Goal: Task Accomplishment & Management: Complete application form

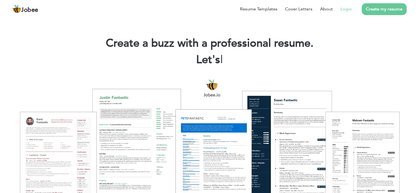
click at [342, 9] on link "Login" at bounding box center [345, 9] width 11 height 7
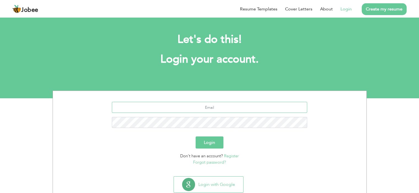
click at [219, 106] on input "text" at bounding box center [209, 107] width 195 height 11
type input "[EMAIL_ADDRESS][DOMAIN_NAME]"
click at [210, 148] on button "Login" at bounding box center [209, 143] width 28 height 12
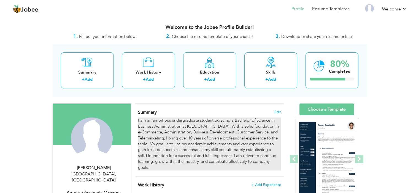
drag, startPoint x: 139, startPoint y: 111, endPoint x: 159, endPoint y: 119, distance: 22.3
click at [161, 119] on div "Summary Edit I am an ambitious undergraduate student pursuing a Bachelor of Sci…" at bounding box center [209, 140] width 149 height 73
click at [165, 127] on div "I am an ambitious undergraduate student pursuing a Bachelor of Science in Busin…" at bounding box center [209, 144] width 143 height 53
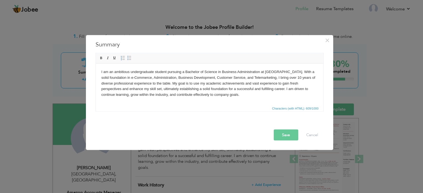
click at [179, 80] on body "I am an ambitious undergraduate student pursuing a Bachelor of Science in Busin…" at bounding box center [209, 83] width 216 height 29
copy body "I am an ambitious undergraduate student pursuing a Bachelor of Science in Busin…"
click at [251, 97] on body "I am an ambitious undergraduate student pursuing a Bachelor of Science in Busin…" at bounding box center [209, 83] width 216 height 29
click at [239, 100] on span "Paste" at bounding box center [242, 101] width 29 height 7
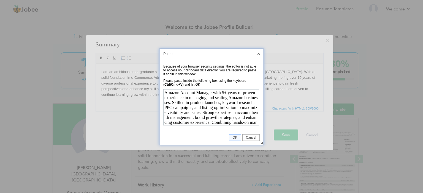
scroll to position [15, 0]
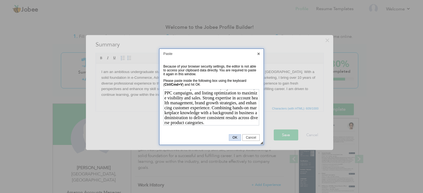
click at [236, 137] on span "OK" at bounding box center [234, 138] width 11 height 4
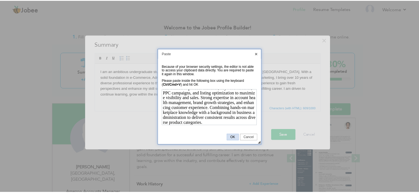
scroll to position [0, 0]
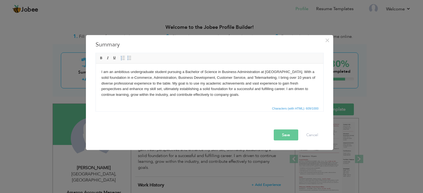
click at [243, 95] on body "I am an ambitious undergraduate student pursuing a Bachelor of Science in Busin…" at bounding box center [209, 83] width 216 height 29
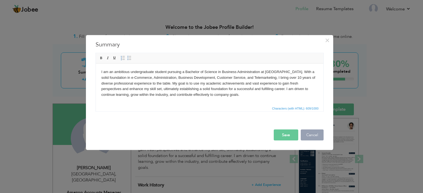
click at [313, 139] on button "Cancel" at bounding box center [311, 135] width 23 height 11
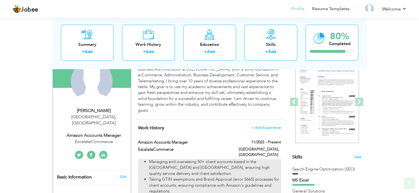
scroll to position [64, 0]
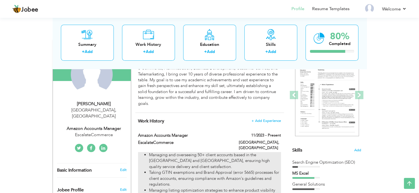
click at [188, 95] on div "I am an ambitious undergraduate student pursuing a Bachelor of Science in Busin…" at bounding box center [209, 80] width 143 height 53
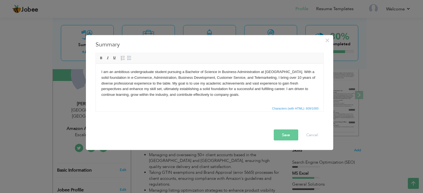
click at [192, 90] on body "I am an ambitious undergraduate student pursuing a Bachelor of Science in Busin…" at bounding box center [209, 83] width 216 height 29
click at [283, 136] on button "Save" at bounding box center [285, 135] width 24 height 11
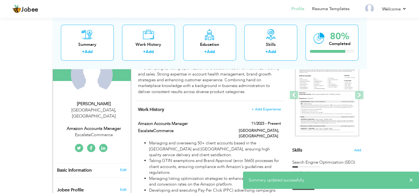
scroll to position [0, 0]
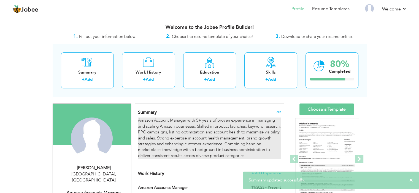
click at [244, 130] on div "Amazon Account Manager with 5+ years of proven experience in managing and scali…" at bounding box center [209, 138] width 143 height 41
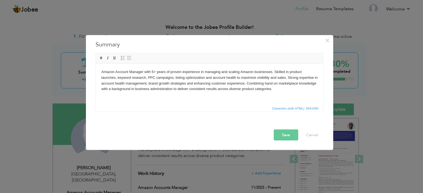
click at [188, 76] on body "Amazon Account Manager with 5+ years of proven experience in managing and scali…" at bounding box center [209, 80] width 216 height 23
click at [247, 85] on body "Amazon Account Manager with 5+ years of proven experience in managing and scali…" at bounding box center [209, 80] width 216 height 23
click at [284, 137] on button "Save" at bounding box center [285, 135] width 24 height 11
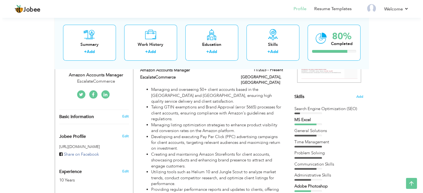
scroll to position [116, 0]
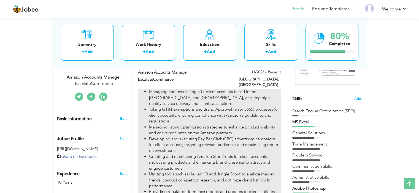
click at [224, 107] on li "Taking GTIN exemptions and Brand Approval (error 5665) processes for client acc…" at bounding box center [215, 116] width 132 height 18
type input "Amazon Accounts Manager"
type input "EscalateCommerce"
type input "11/2023"
type input "[GEOGRAPHIC_DATA]"
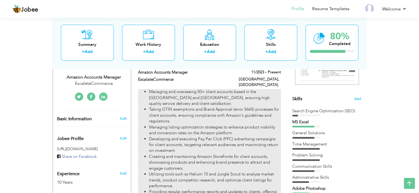
type input "[GEOGRAPHIC_DATA]"
checkbox input "true"
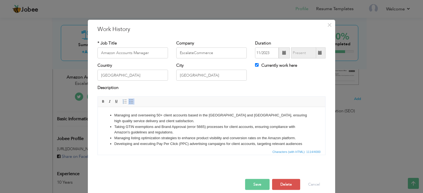
click at [183, 139] on li "Managing listing optimization strategies to enhance product visibility and conv…" at bounding box center [211, 138] width 194 height 6
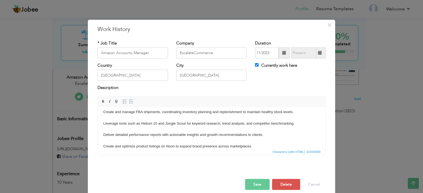
scroll to position [0, 0]
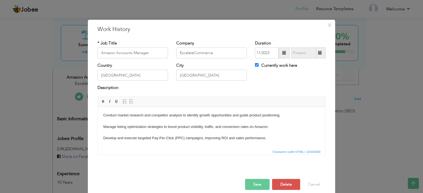
click at [135, 126] on body "Conduct market research and competitor analysis to identify growth opportunitie…" at bounding box center [211, 161] width 216 height 97
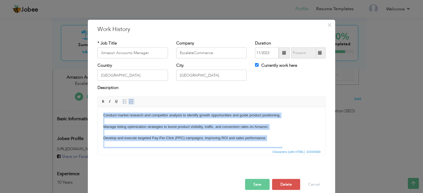
click at [129, 103] on span at bounding box center [131, 102] width 4 height 4
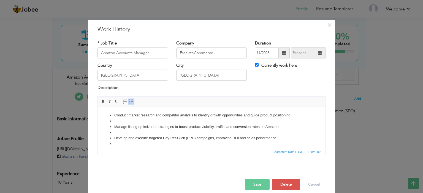
click at [137, 129] on li "Manage listing optimization strategies to boost product visibility, traffic, an…" at bounding box center [211, 127] width 194 height 6
click at [114, 125] on ul "Conduct market research and competitor analysis to identify growth opportunitie…" at bounding box center [211, 161] width 216 height 97
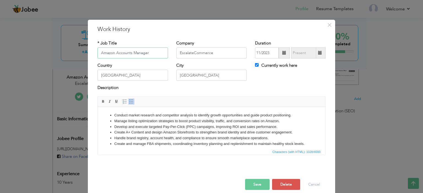
click at [113, 52] on input "Amazon Accounts Manager" at bounding box center [132, 53] width 70 height 11
click at [256, 186] on button "Save" at bounding box center [257, 184] width 24 height 11
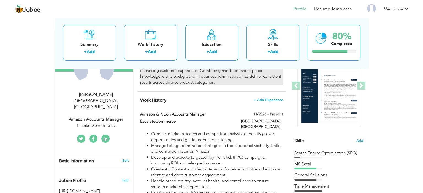
scroll to position [86, 0]
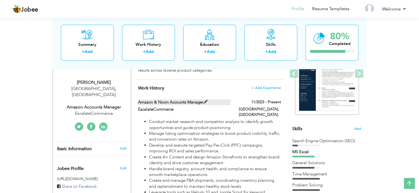
click at [206, 102] on span at bounding box center [205, 102] width 4 height 4
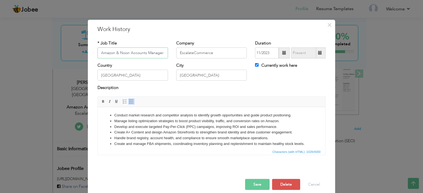
click at [162, 53] on input "Amazon & Noon Accounts Manager" at bounding box center [132, 53] width 70 height 11
type input "Amazon & Noon Accounts Manager ([GEOGRAPHIC_DATA], [GEOGRAPHIC_DATA], [GEOGRAPH…"
click at [255, 185] on button "Save" at bounding box center [257, 184] width 24 height 11
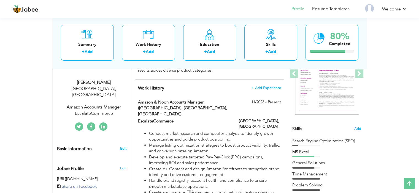
scroll to position [0, 0]
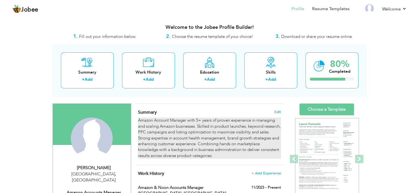
click at [214, 125] on div "Amazon Account Manager with 5+ years of proven experience in managing and scali…" at bounding box center [209, 138] width 143 height 41
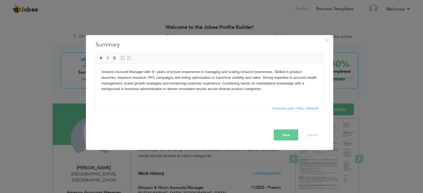
click at [152, 72] on body "Amazon Account Manager with 5+ years of proven experience in managing and scali…" at bounding box center [209, 80] width 216 height 23
click at [287, 136] on button "Save" at bounding box center [285, 135] width 24 height 11
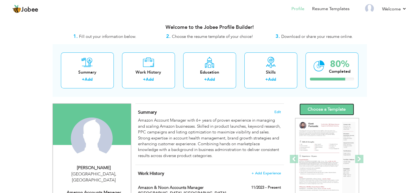
click at [326, 111] on link "Choose a Template" at bounding box center [326, 110] width 54 height 12
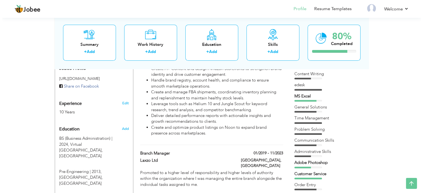
scroll to position [193, 0]
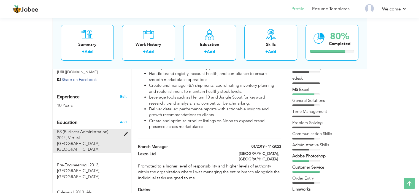
click at [124, 132] on span at bounding box center [127, 134] width 7 height 4
type input "BS (Business Administration)"
type input "2024"
type input "Virtual University of Pakistan"
radio input "true"
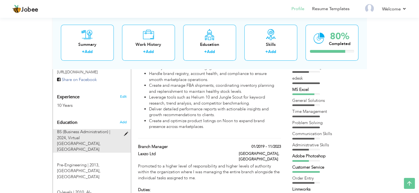
type input "Karachi"
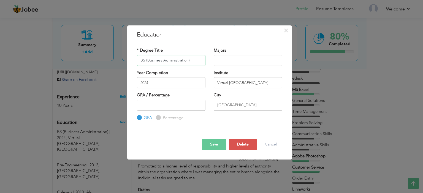
click at [144, 60] on input "BS (Business Administration)" at bounding box center [171, 60] width 69 height 11
type input "BS ADP (Business Administration)"
click at [160, 82] on input "2024" at bounding box center [171, 82] width 69 height 11
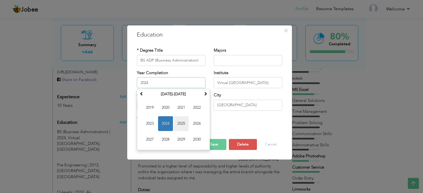
click at [179, 124] on span "2025" at bounding box center [181, 123] width 15 height 15
type input "2025"
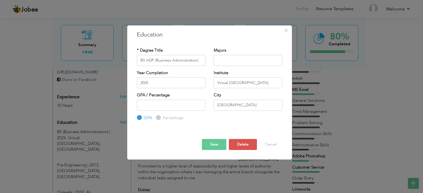
click at [214, 144] on button "Save" at bounding box center [214, 144] width 24 height 11
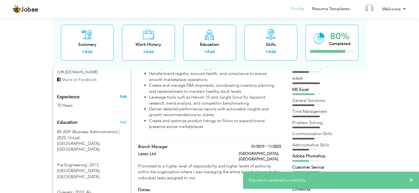
click at [121, 94] on link "Edit" at bounding box center [123, 96] width 7 height 5
type input "Umer"
type input "Ashraf"
type input "[PHONE_NUMBER]"
select select "number:166"
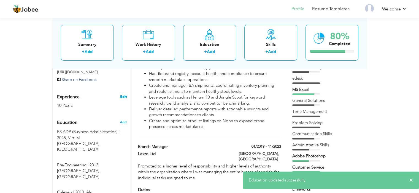
type input "[GEOGRAPHIC_DATA]"
select select "number:12"
type input "EscalateCommerce"
type input "Amazon Accounts Manager"
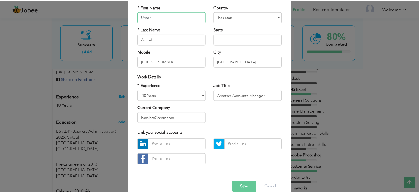
scroll to position [56, 0]
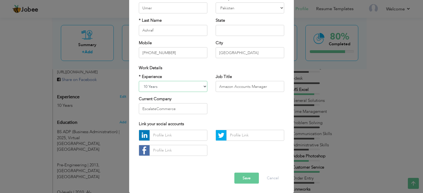
click at [171, 87] on select "Entry Level Less than 1 Year 1 Year 2 Years 3 Years 4 Years 5 Years 6 Years 7 Y…" at bounding box center [173, 86] width 69 height 11
select select "number:14"
click at [139, 81] on select "Entry Level Less than 1 Year 1 Year 2 Years 3 Years 4 Years 5 Years 6 Years 7 Y…" at bounding box center [173, 86] width 69 height 11
click at [243, 179] on button "Save" at bounding box center [246, 178] width 24 height 11
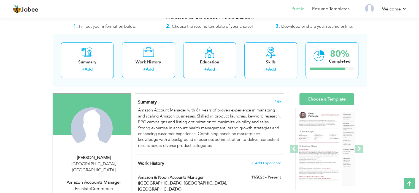
scroll to position [0, 0]
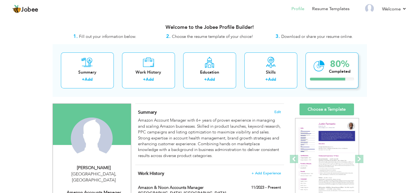
click at [335, 76] on div "80% Completed" at bounding box center [331, 71] width 53 height 36
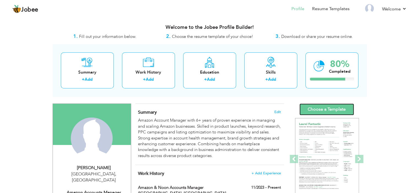
click at [317, 109] on link "Choose a Template" at bounding box center [326, 110] width 54 height 12
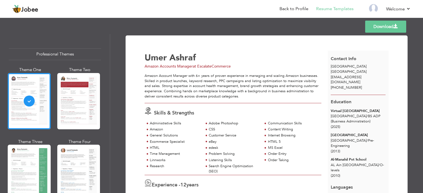
click at [377, 25] on link "Download" at bounding box center [385, 27] width 41 height 12
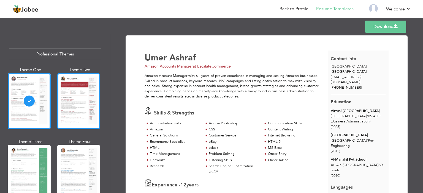
click at [74, 100] on div at bounding box center [78, 101] width 43 height 56
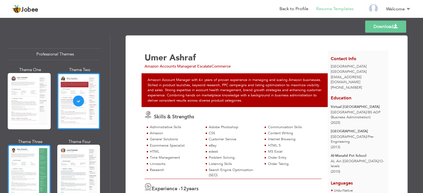
click at [31, 155] on div at bounding box center [29, 173] width 43 height 56
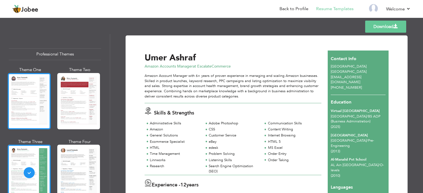
click at [31, 104] on div at bounding box center [29, 101] width 43 height 56
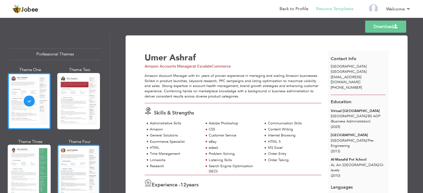
click at [77, 166] on div at bounding box center [78, 173] width 43 height 56
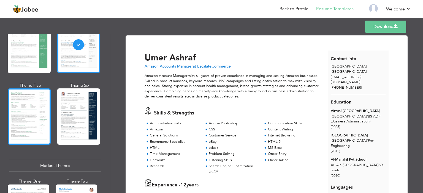
scroll to position [193, 0]
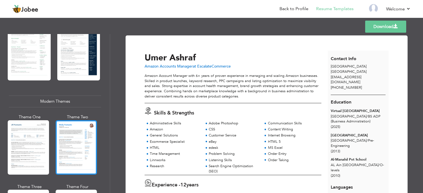
click at [71, 149] on div at bounding box center [76, 148] width 41 height 54
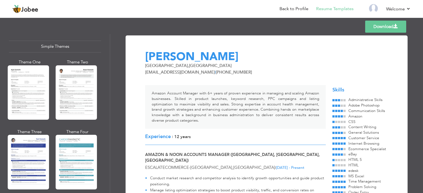
scroll to position [963, 0]
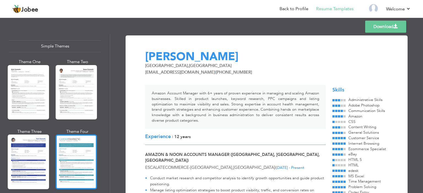
click at [72, 151] on div at bounding box center [76, 162] width 41 height 54
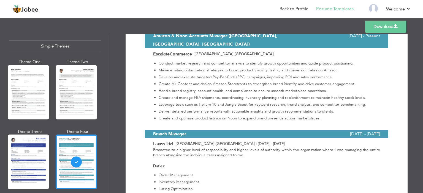
scroll to position [0, 0]
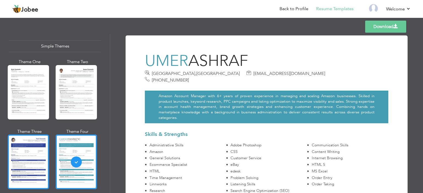
click at [29, 149] on div at bounding box center [28, 162] width 41 height 54
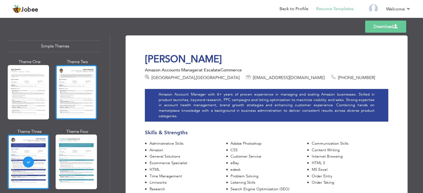
click at [72, 93] on div at bounding box center [76, 92] width 41 height 54
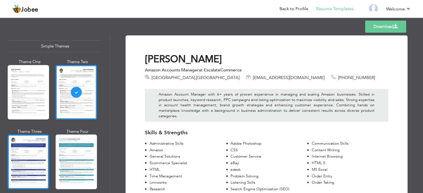
click at [35, 136] on div at bounding box center [28, 162] width 41 height 54
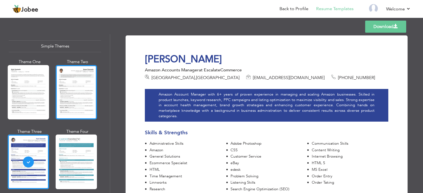
click at [75, 92] on div at bounding box center [76, 92] width 41 height 54
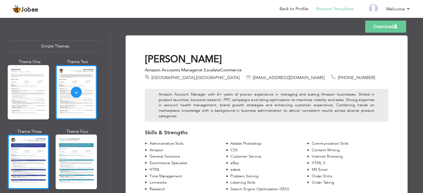
click at [38, 140] on div at bounding box center [28, 162] width 41 height 54
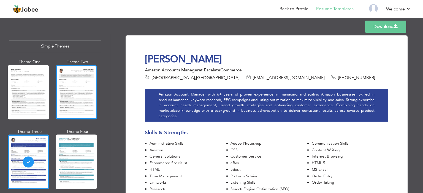
click at [76, 97] on div at bounding box center [76, 92] width 41 height 54
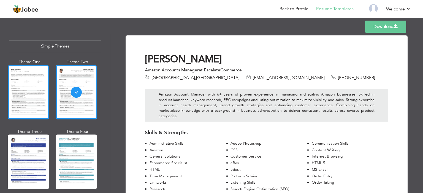
click at [31, 95] on div at bounding box center [28, 92] width 41 height 54
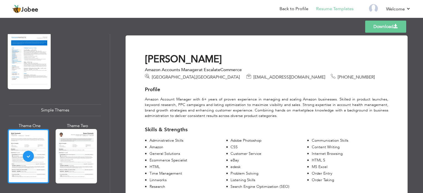
scroll to position [835, 0]
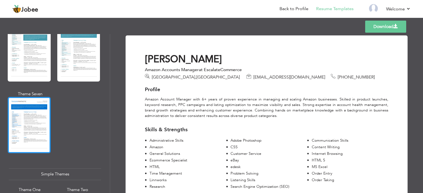
click at [29, 107] on div at bounding box center [29, 125] width 43 height 56
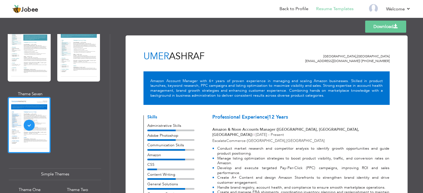
scroll to position [771, 0]
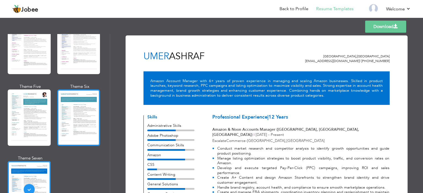
click at [80, 105] on div at bounding box center [78, 118] width 43 height 56
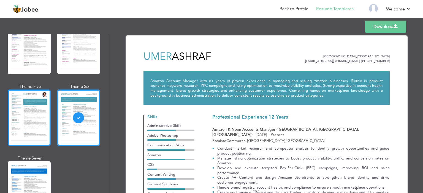
click at [28, 102] on div at bounding box center [29, 118] width 43 height 56
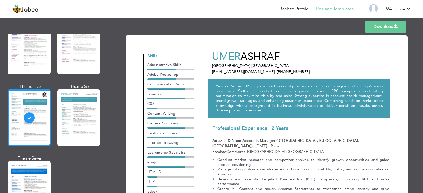
scroll to position [707, 0]
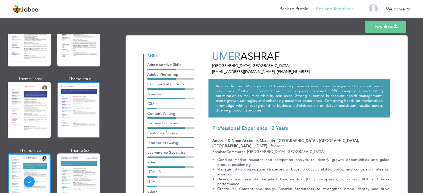
click at [76, 96] on div at bounding box center [78, 110] width 43 height 56
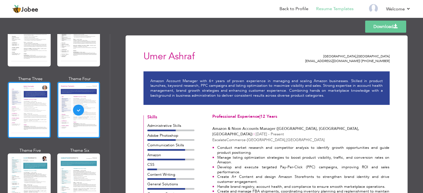
click at [38, 109] on div at bounding box center [29, 110] width 43 height 56
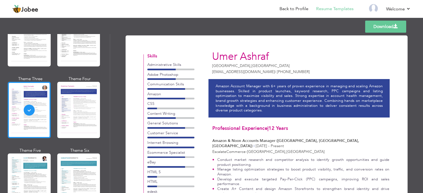
scroll to position [642, 0]
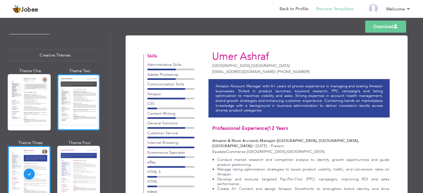
click at [72, 95] on div at bounding box center [78, 102] width 43 height 56
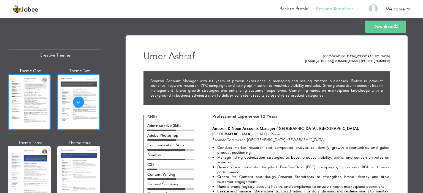
click at [39, 97] on div at bounding box center [29, 102] width 43 height 56
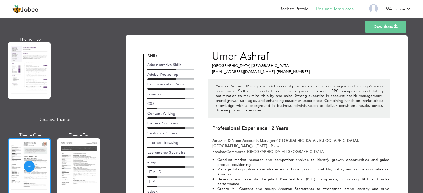
scroll to position [514, 0]
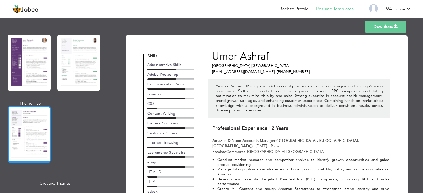
click at [40, 123] on div at bounding box center [29, 134] width 43 height 56
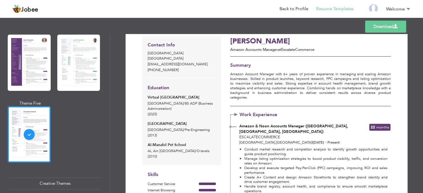
scroll to position [0, 0]
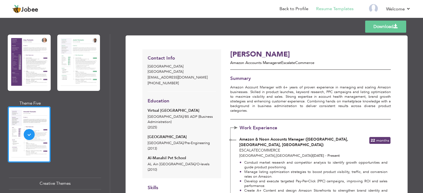
click at [373, 27] on link "Download" at bounding box center [385, 27] width 41 height 12
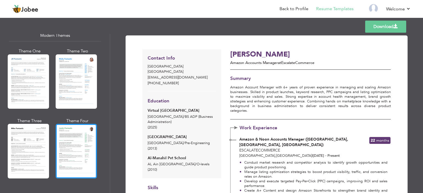
scroll to position [321, 0]
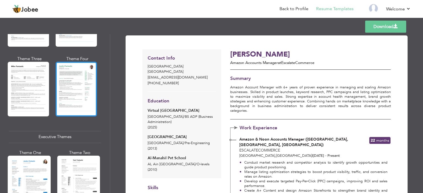
click at [75, 103] on div at bounding box center [76, 89] width 41 height 54
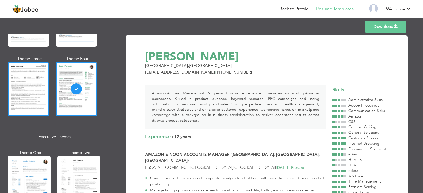
click at [40, 87] on div at bounding box center [28, 89] width 41 height 54
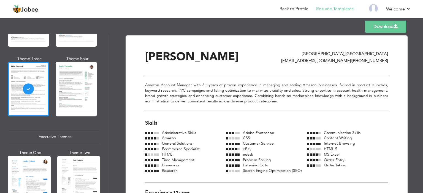
scroll to position [257, 0]
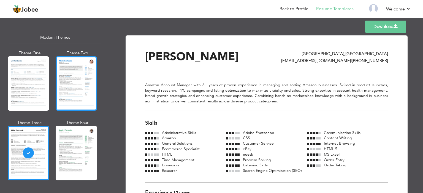
click at [68, 83] on div at bounding box center [76, 83] width 41 height 54
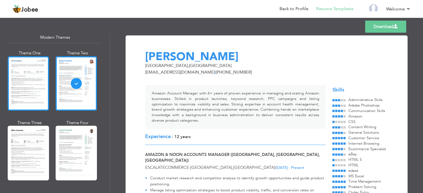
click at [30, 81] on div at bounding box center [28, 83] width 41 height 54
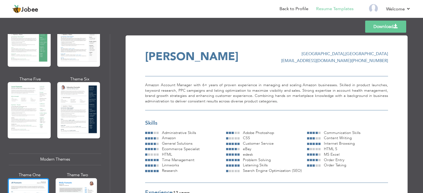
scroll to position [128, 0]
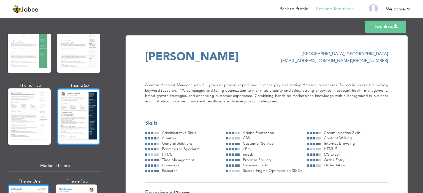
click at [70, 110] on div at bounding box center [78, 117] width 43 height 56
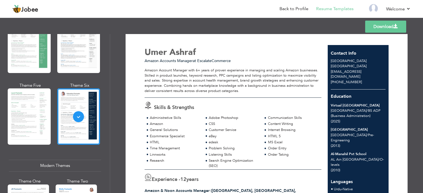
scroll to position [0, 0]
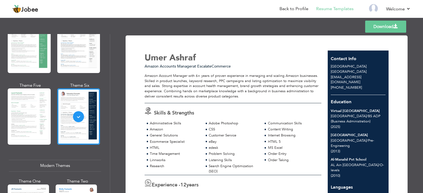
click at [375, 26] on link "Download" at bounding box center [385, 27] width 41 height 12
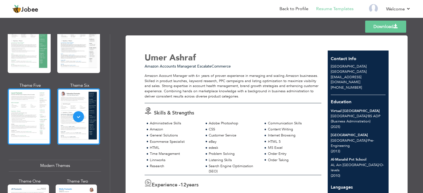
click at [22, 111] on div at bounding box center [29, 117] width 43 height 56
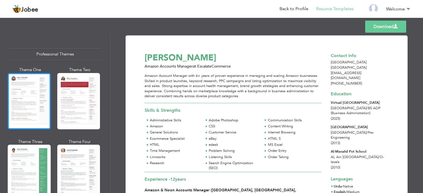
scroll to position [64, 0]
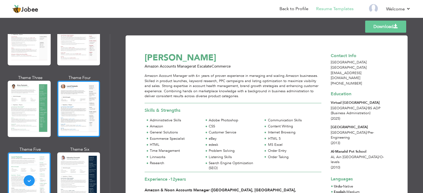
click at [72, 114] on div at bounding box center [78, 109] width 43 height 56
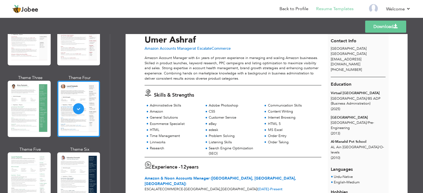
scroll to position [0, 0]
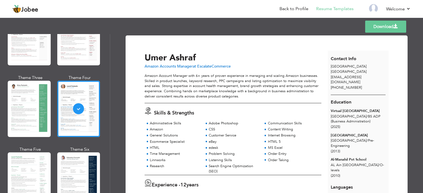
click at [379, 25] on link "Download" at bounding box center [385, 27] width 41 height 12
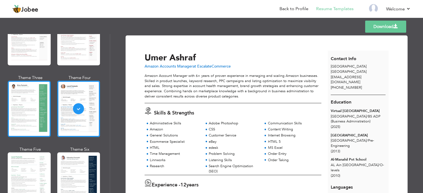
click at [33, 110] on div at bounding box center [29, 109] width 43 height 56
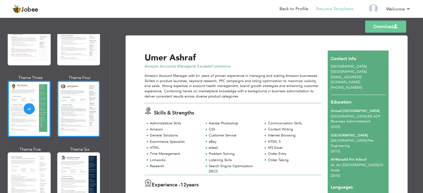
click at [78, 93] on div at bounding box center [78, 109] width 43 height 56
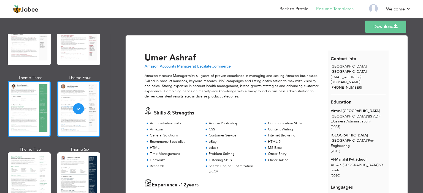
click at [10, 102] on div at bounding box center [29, 109] width 43 height 56
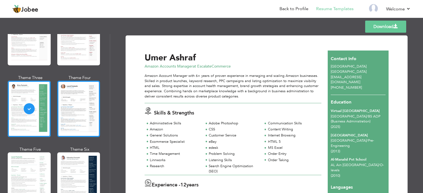
click at [72, 102] on div at bounding box center [78, 109] width 43 height 56
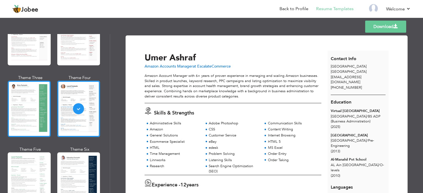
click at [25, 103] on div at bounding box center [29, 109] width 43 height 56
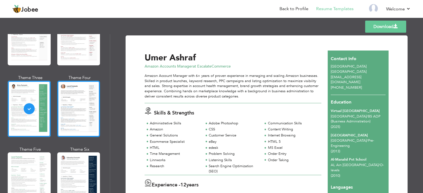
click at [72, 96] on div at bounding box center [78, 109] width 43 height 56
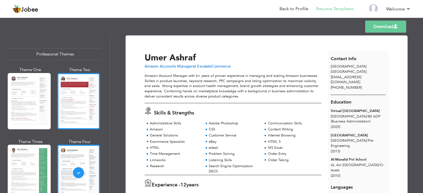
click at [72, 105] on div at bounding box center [78, 101] width 43 height 56
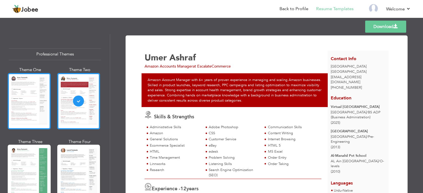
click at [40, 105] on div at bounding box center [29, 101] width 43 height 56
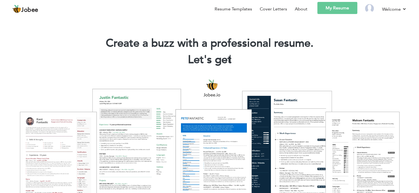
click at [331, 8] on link "My Resume" at bounding box center [337, 8] width 40 height 12
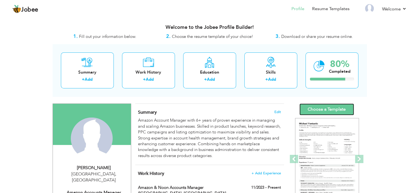
click at [318, 108] on link "Choose a Template" at bounding box center [326, 110] width 54 height 12
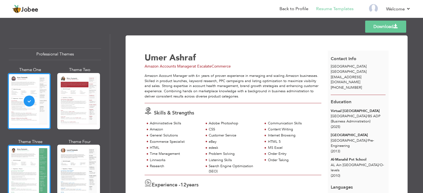
click at [31, 162] on div at bounding box center [29, 173] width 43 height 56
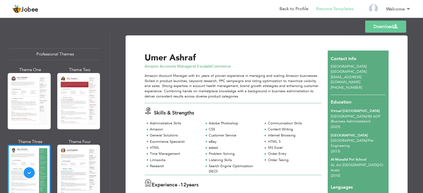
click at [380, 27] on link "Download" at bounding box center [385, 27] width 41 height 12
click at [72, 159] on div at bounding box center [78, 173] width 43 height 56
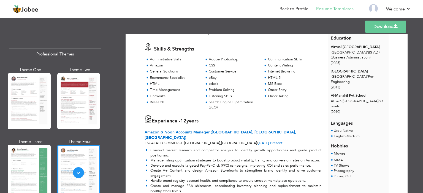
scroll to position [64, 0]
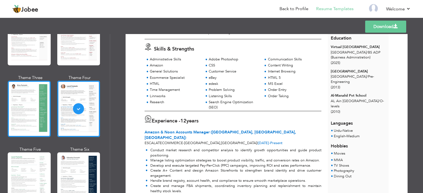
click at [34, 116] on div at bounding box center [29, 109] width 43 height 56
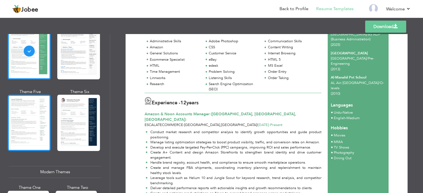
scroll to position [128, 0]
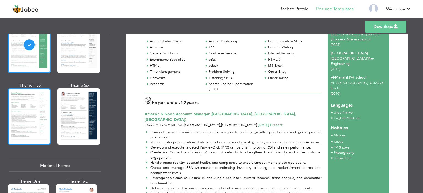
click at [31, 122] on div at bounding box center [29, 117] width 43 height 56
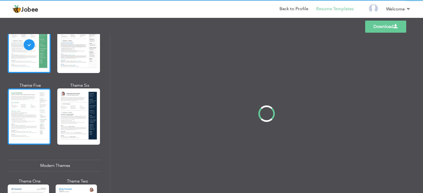
scroll to position [0, 0]
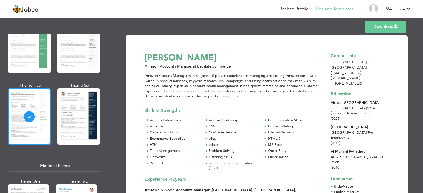
click at [379, 28] on link "Download" at bounding box center [385, 27] width 41 height 12
